Goal: Task Accomplishment & Management: Complete application form

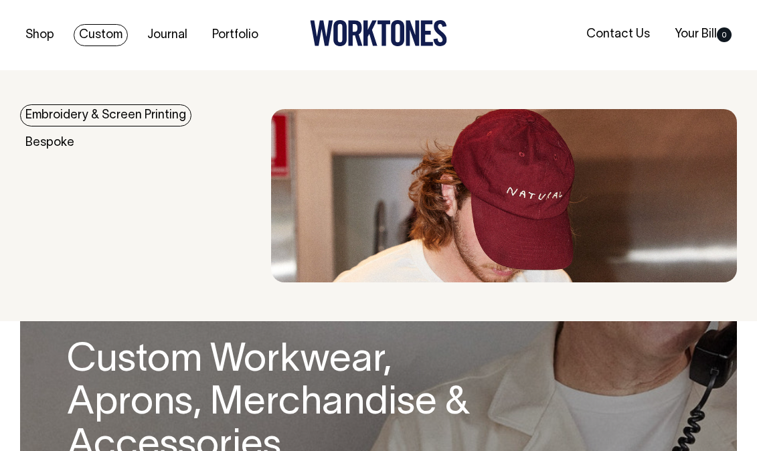
click at [114, 42] on link "Custom" at bounding box center [101, 35] width 54 height 22
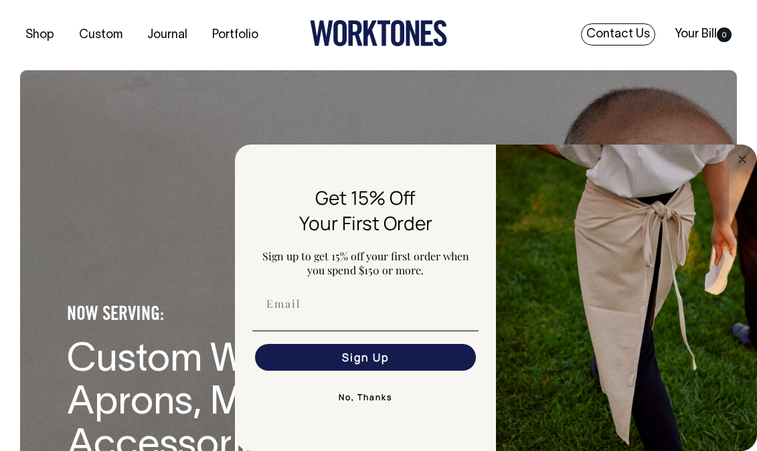
click at [633, 35] on link "Contact Us" at bounding box center [618, 34] width 74 height 22
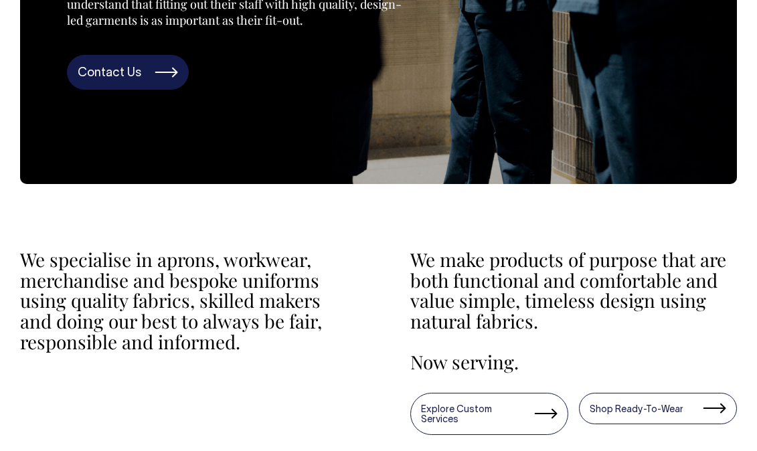
click at [148, 90] on link "Contact Us" at bounding box center [128, 72] width 122 height 35
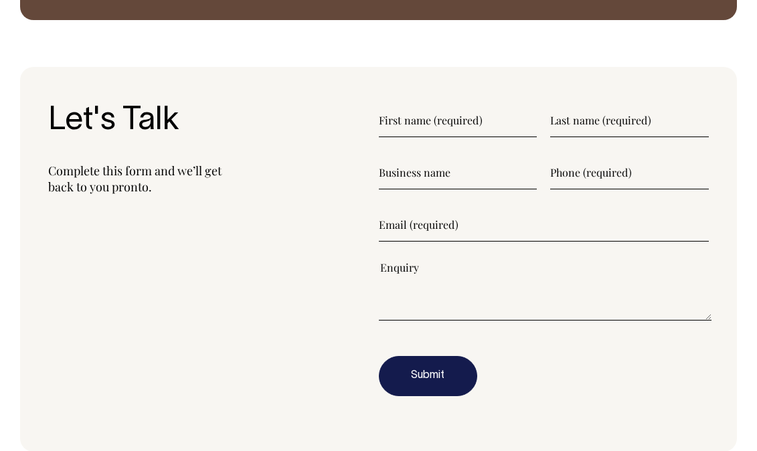
click at [431, 107] on input"] "text" at bounding box center [458, 120] width 159 height 33
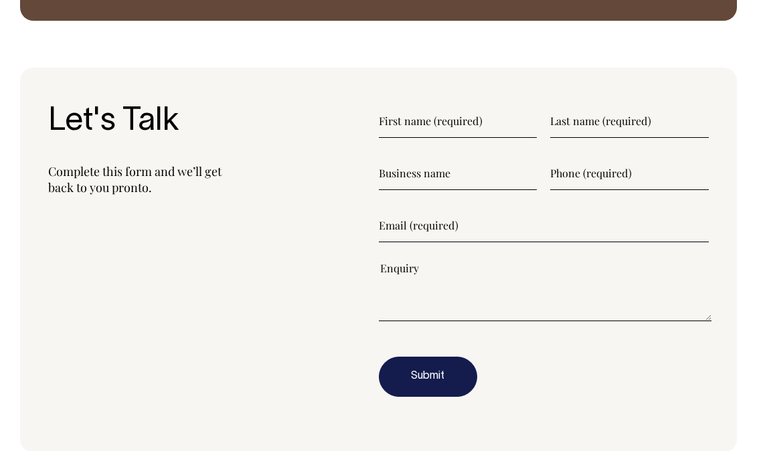
scroll to position [1474, 0]
click at [432, 296] on textarea"] at bounding box center [546, 291] width 334 height 60
paste textarea"] "Hi there, Hope you’re doing well! We’re Hahaha Burgers — a burger restaurant ba…"
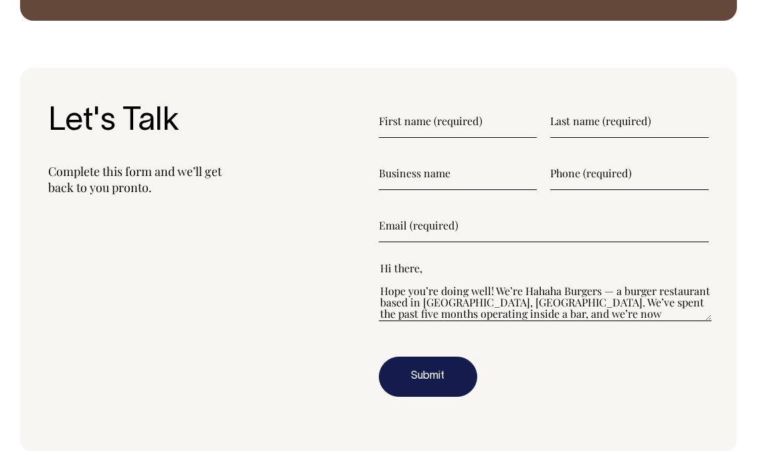
scroll to position [250, 0]
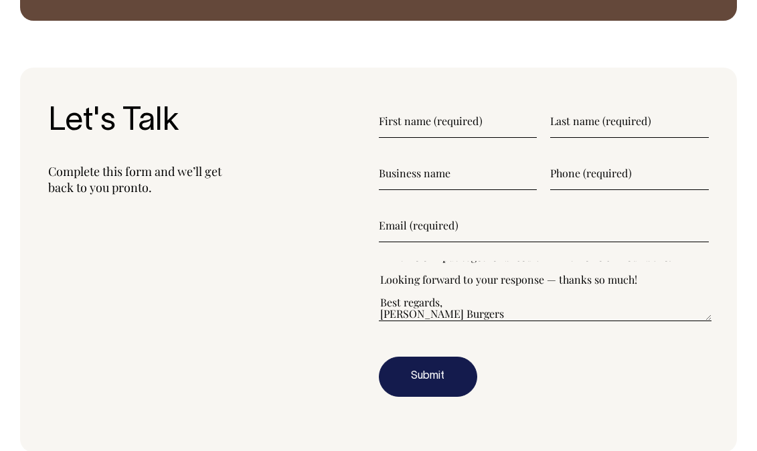
type textarea"] "Hi there, Hope you’re doing well! We’re Hahaha Burgers — a burger restaurant ba…"
click at [480, 110] on input"] "text" at bounding box center [458, 120] width 159 height 33
type input"] "[PERSON_NAME]"
click at [588, 104] on input"] "text" at bounding box center [629, 120] width 159 height 33
type input"] "[PERSON_NAME]"
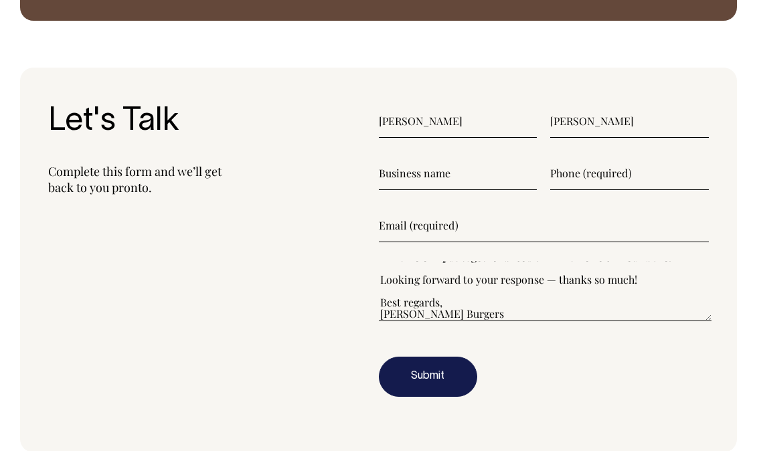
click at [402, 161] on input"] "text" at bounding box center [458, 173] width 159 height 33
type input"] "Hahaha Burgers"
click at [562, 157] on input"] "text" at bounding box center [629, 173] width 159 height 33
type input"] "0430590523"
click at [470, 209] on input"] "email" at bounding box center [544, 225] width 331 height 33
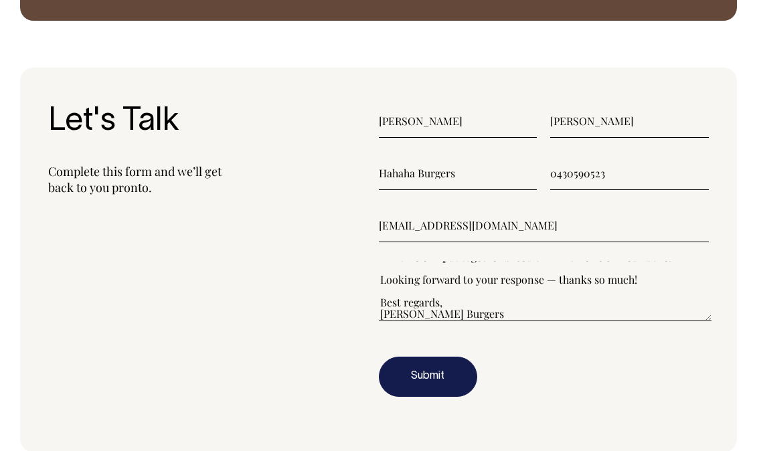
type input"] "[EMAIL_ADDRESS][DOMAIN_NAME]"
click at [433, 368] on button "Submit" at bounding box center [428, 377] width 98 height 40
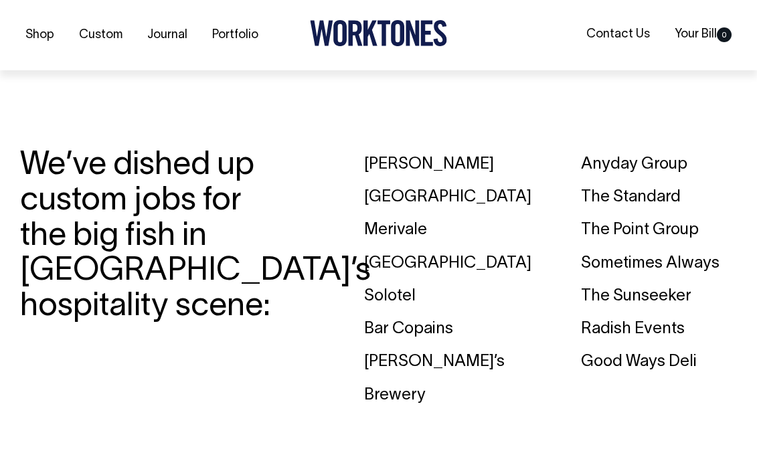
scroll to position [1667, 0]
click at [413, 183] on div "[GEOGRAPHIC_DATA]" at bounding box center [442, 197] width 156 height 33
click at [434, 181] on div "[GEOGRAPHIC_DATA]" at bounding box center [442, 197] width 156 height 33
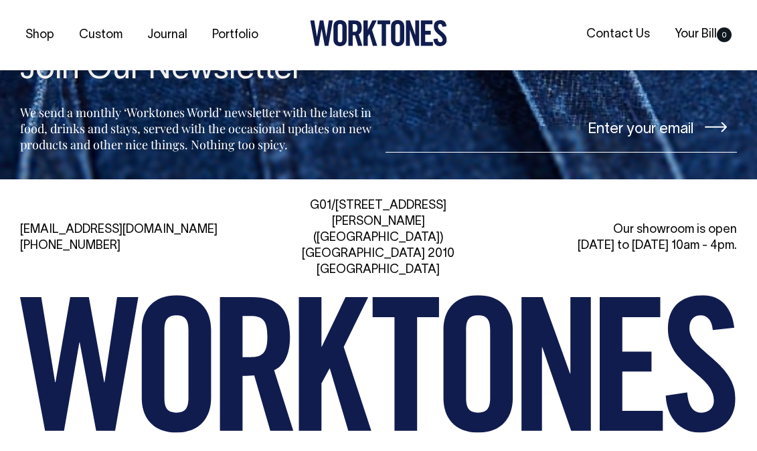
scroll to position [2651, 0]
